Goal: Information Seeking & Learning: Learn about a topic

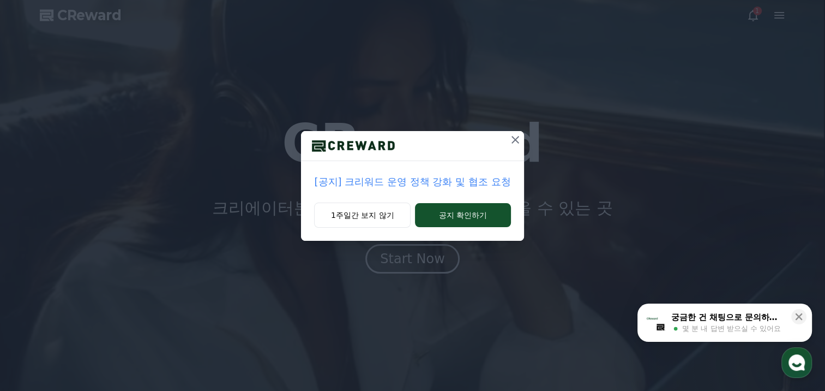
click at [510, 143] on icon at bounding box center [515, 139] width 13 height 13
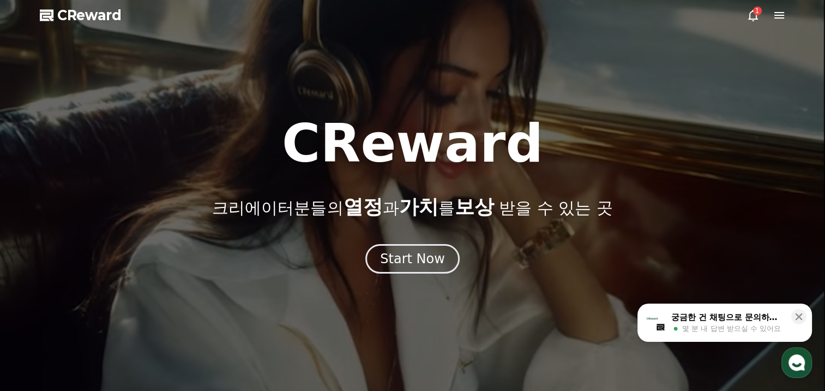
click at [765, 15] on div "1" at bounding box center [766, 15] width 39 height 13
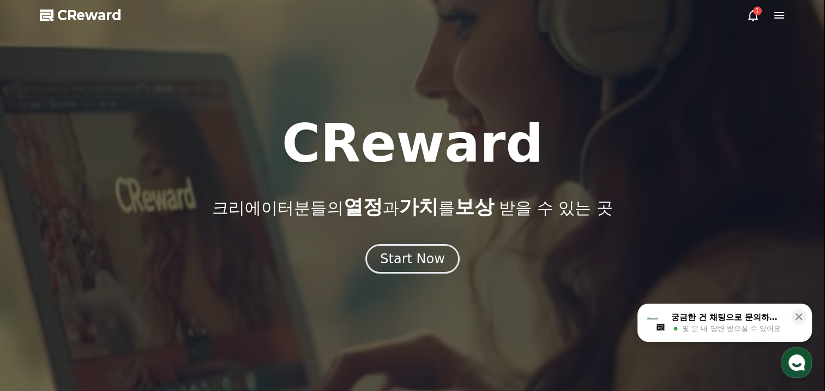
click at [753, 12] on icon at bounding box center [753, 15] width 13 height 13
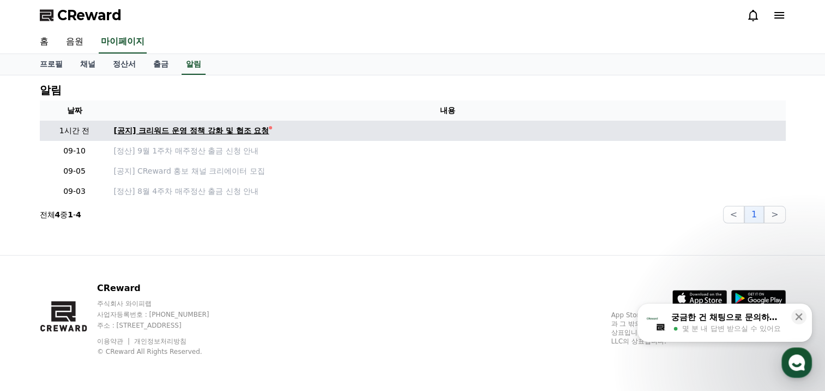
click at [239, 133] on div "[공지] 크리워드 운영 정책 강화 및 협조 요청" at bounding box center [191, 130] width 155 height 11
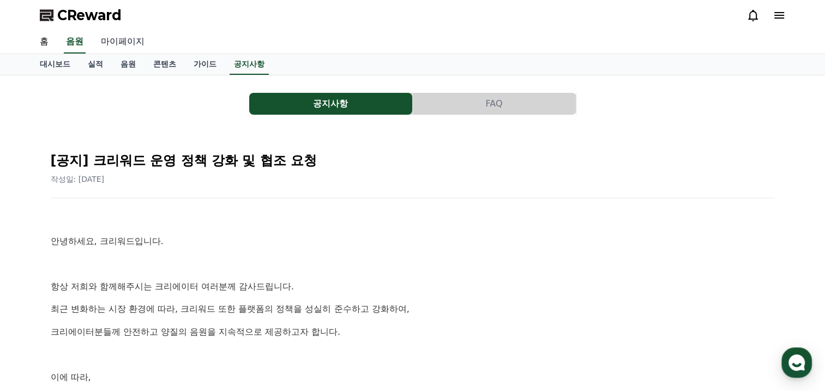
click at [129, 49] on link "마이페이지" at bounding box center [122, 42] width 61 height 23
select select "**********"
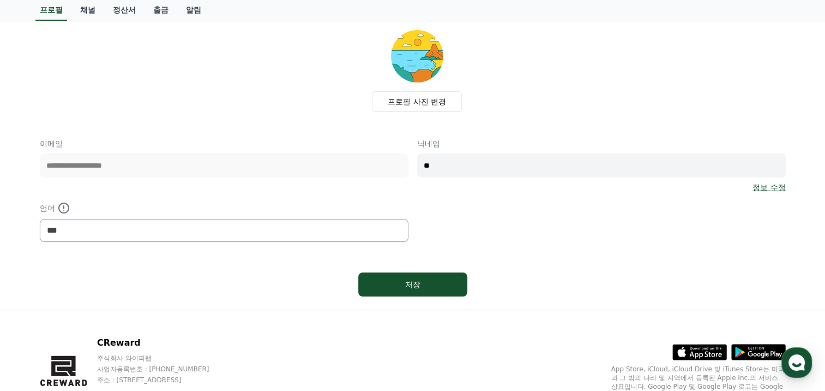
scroll to position [55, 0]
click at [86, 7] on link "채널" at bounding box center [87, 10] width 33 height 21
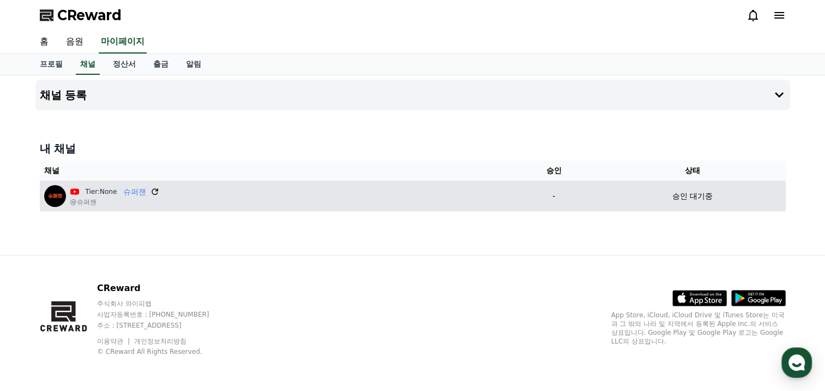
click at [155, 190] on icon at bounding box center [155, 191] width 7 height 7
click at [146, 193] on div "Tier:None 슈퍼잰" at bounding box center [114, 191] width 89 height 11
click at [153, 192] on icon at bounding box center [155, 192] width 10 height 10
click at [155, 189] on icon at bounding box center [155, 191] width 7 height 7
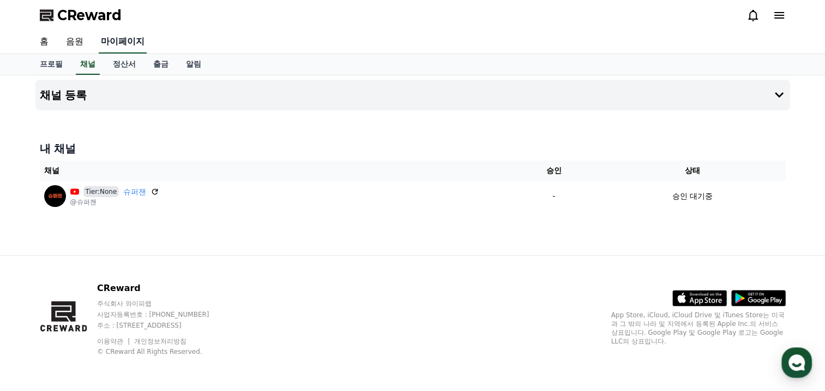
click at [127, 39] on link "마이페이지" at bounding box center [123, 42] width 48 height 23
select select "**********"
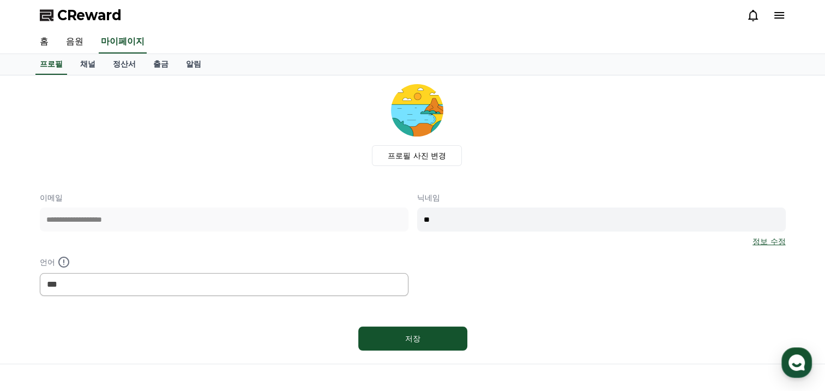
click at [101, 17] on span "CReward" at bounding box center [89, 15] width 64 height 17
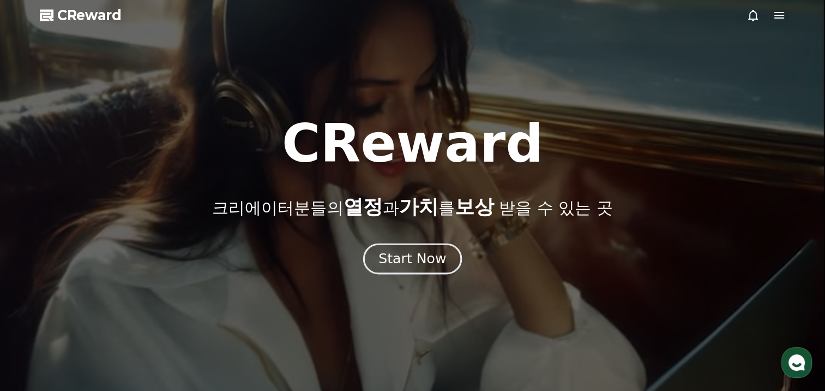
click at [454, 263] on button "Start Now" at bounding box center [412, 258] width 99 height 31
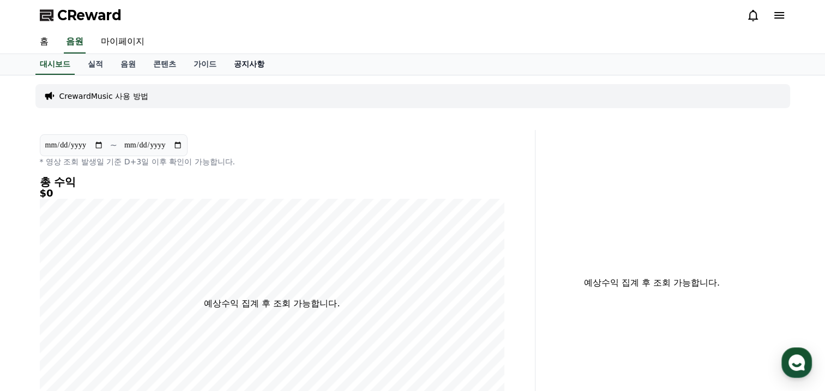
click at [241, 56] on link "공지사항" at bounding box center [249, 64] width 48 height 21
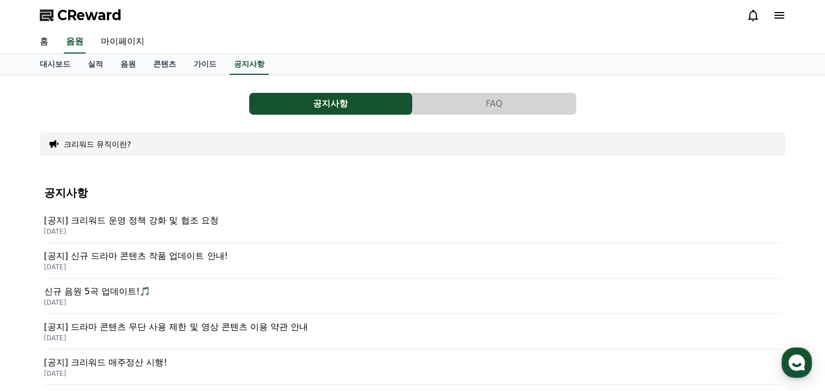
click at [215, 214] on p "[공지] 크리워드 운영 정책 강화 및 협조 요청" at bounding box center [413, 220] width 738 height 13
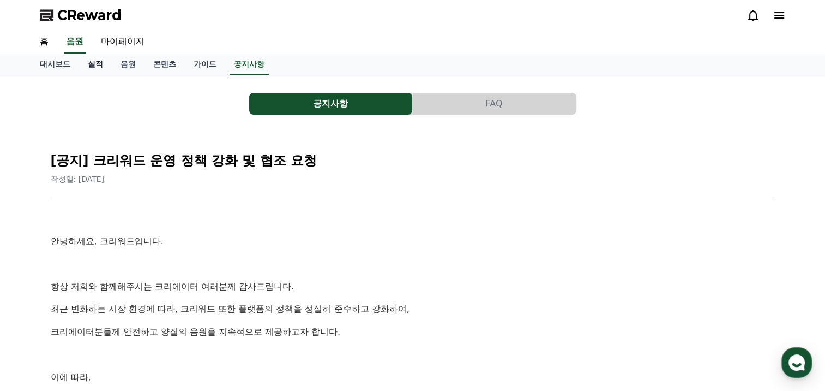
click at [103, 64] on link "실적" at bounding box center [95, 64] width 33 height 21
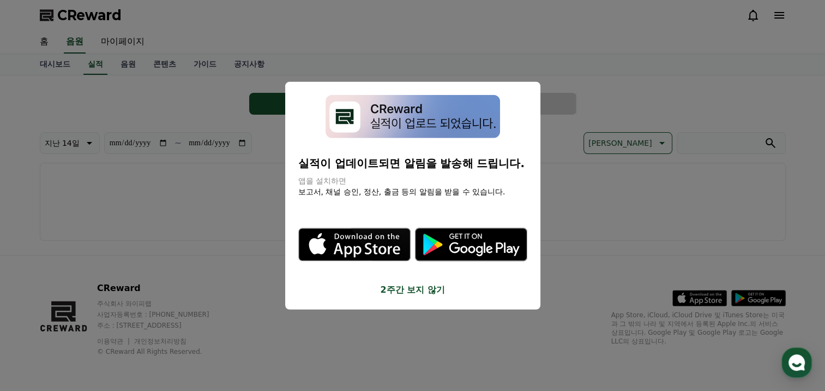
click at [469, 200] on icon ".st0 { fill: #a6a6a6; } .st1 { stroke: #ffffff; stroke-width: 0.2; stroke-miter…" at bounding box center [471, 244] width 112 height 112
